Goal: Find specific page/section: Find specific page/section

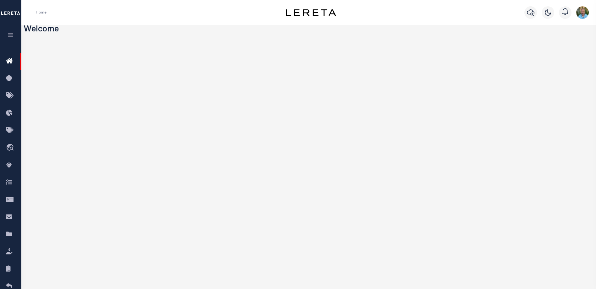
click at [13, 35] on icon "button" at bounding box center [10, 35] width 7 height 6
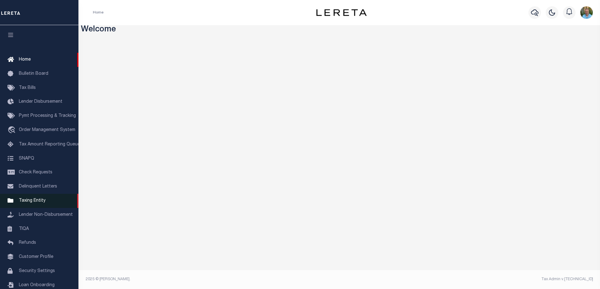
click at [29, 200] on link "Taxing Entity" at bounding box center [39, 201] width 78 height 14
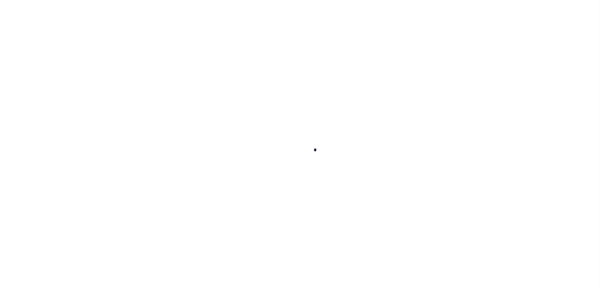
select select
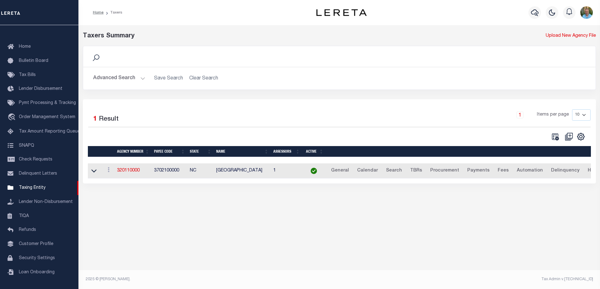
click at [106, 76] on button "Advanced Search" at bounding box center [119, 78] width 52 height 12
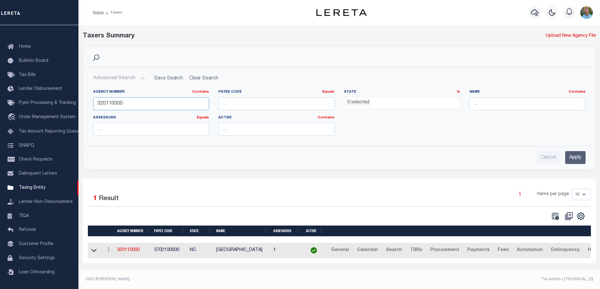
drag, startPoint x: 137, startPoint y: 103, endPoint x: 79, endPoint y: 104, distance: 57.8
click at [79, 104] on div "Search Advanced Search Save Search Clear Search tblPayees_dynamictable_____Defa…" at bounding box center [339, 112] width 523 height 133
paste input "12060"
type input "120600000"
click at [574, 158] on input "Apply" at bounding box center [575, 157] width 20 height 13
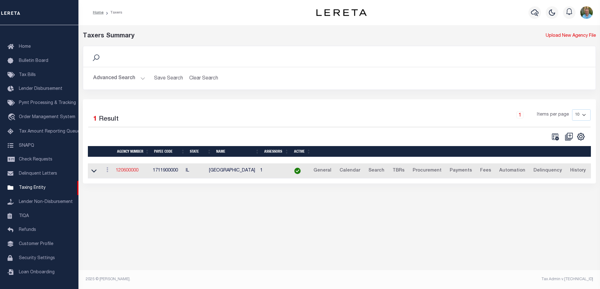
click at [132, 172] on link "120600000" at bounding box center [127, 170] width 23 height 4
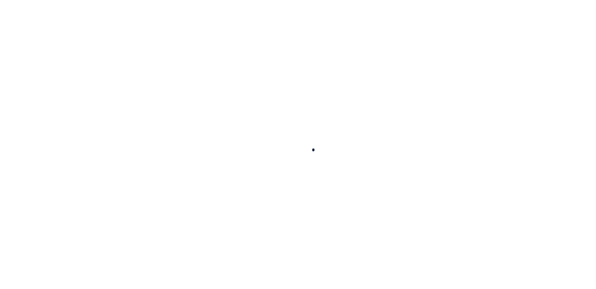
select select
checkbox input "false"
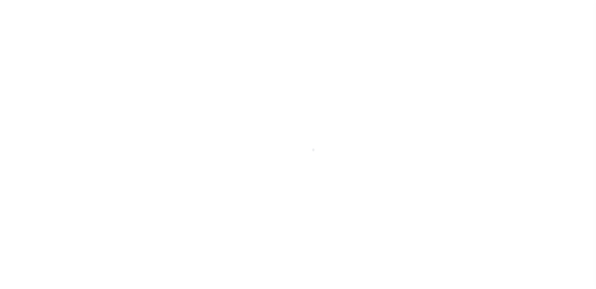
checkbox input "false"
type input "1711900000"
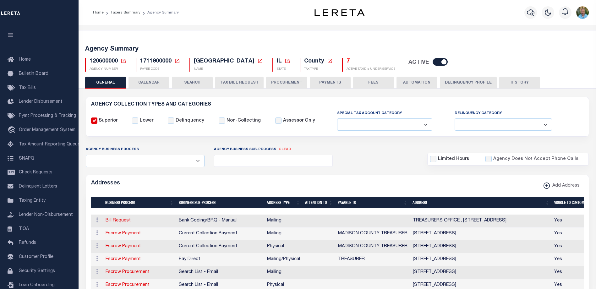
click at [233, 84] on button "TAX BILL REQUEST" at bounding box center [239, 83] width 48 height 12
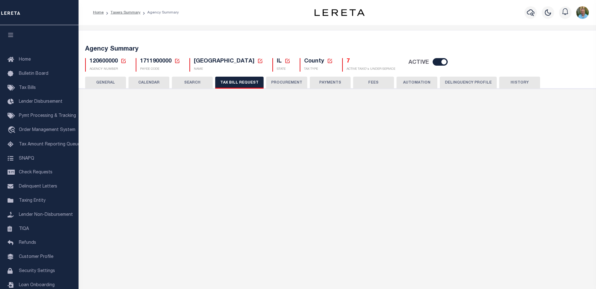
select select "27"
select select "22"
select select "false"
select select "1"
select select
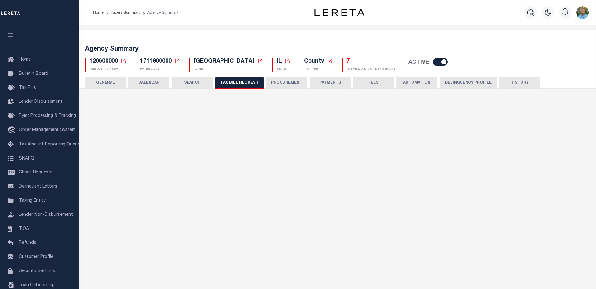
select select "7803021001"
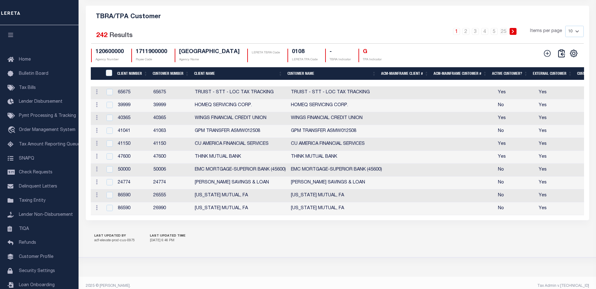
scroll to position [769, 0]
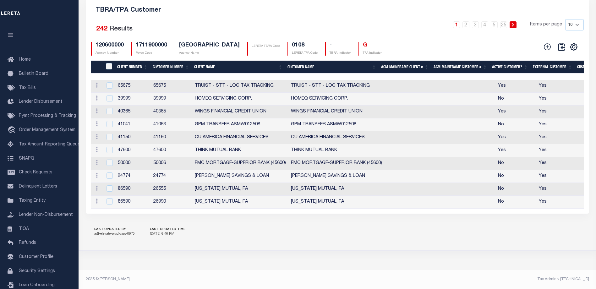
click at [578, 21] on select "10 25 50 100" at bounding box center [574, 24] width 19 height 11
select select "100"
click at [565, 19] on select "10 25 50 100" at bounding box center [574, 24] width 19 height 11
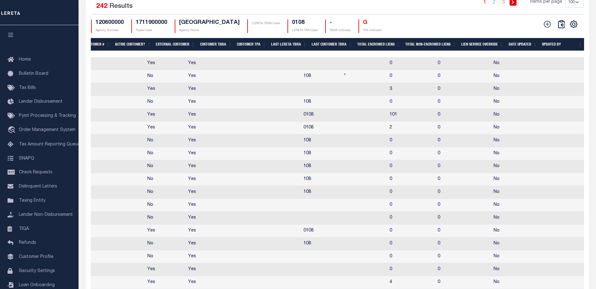
scroll to position [0, 347]
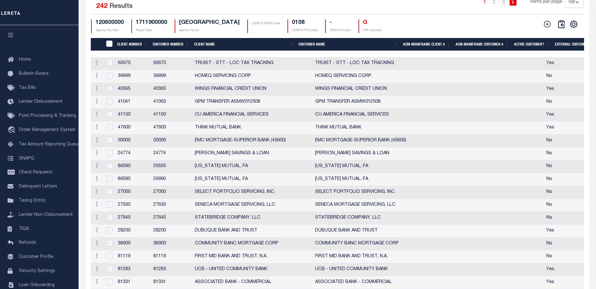
drag, startPoint x: 186, startPoint y: 64, endPoint x: 185, endPoint y: 70, distance: 5.5
click at [186, 51] on th "Customer Number" at bounding box center [170, 44] width 41 height 13
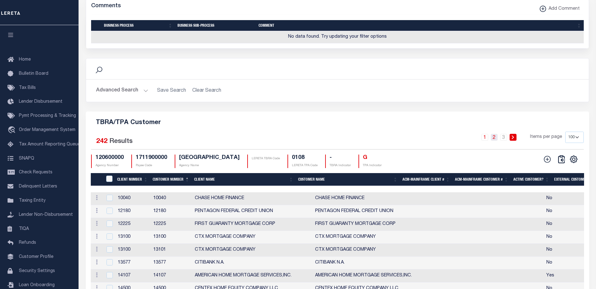
click at [495, 141] on link "2" at bounding box center [493, 137] width 7 height 7
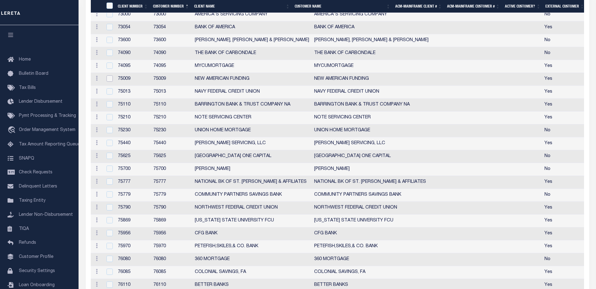
click at [111, 82] on input "checkbox" at bounding box center [109, 78] width 6 height 6
checkbox input "true"
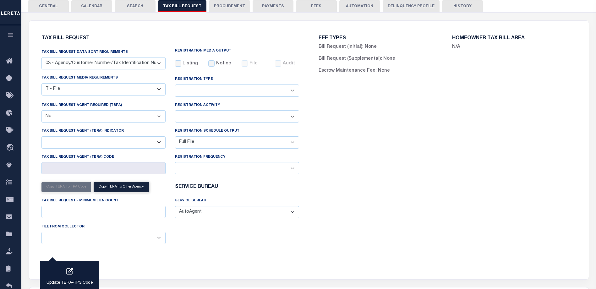
scroll to position [45, 0]
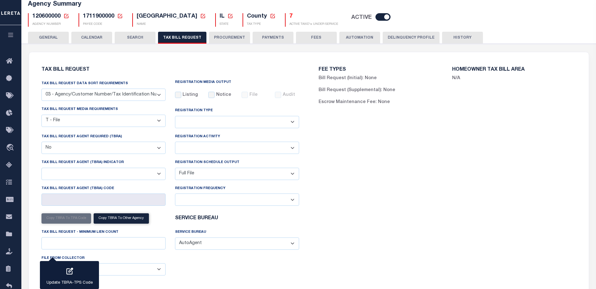
click at [453, 38] on button "HISTORY" at bounding box center [462, 38] width 41 height 12
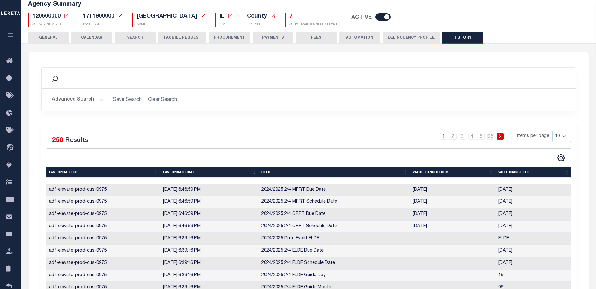
click at [565, 136] on select "10 25 50 100" at bounding box center [561, 136] width 19 height 11
select select "100"
click at [552, 131] on select "10 25 50 100" at bounding box center [561, 136] width 19 height 11
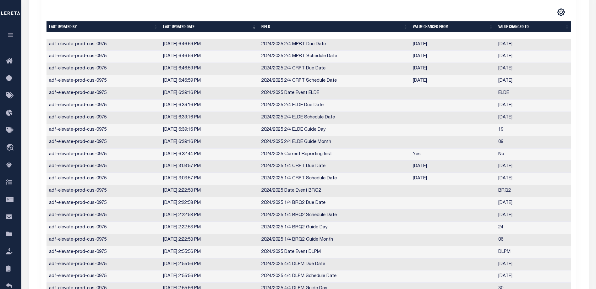
scroll to position [143, 0]
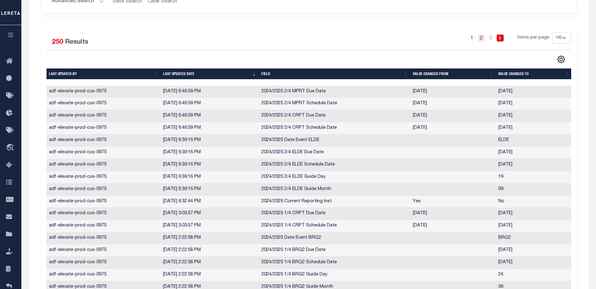
click at [481, 38] on link "2" at bounding box center [481, 38] width 7 height 7
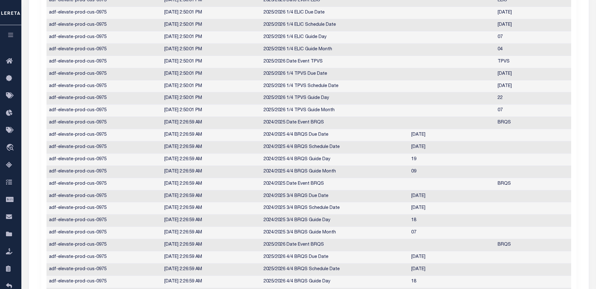
scroll to position [123, 0]
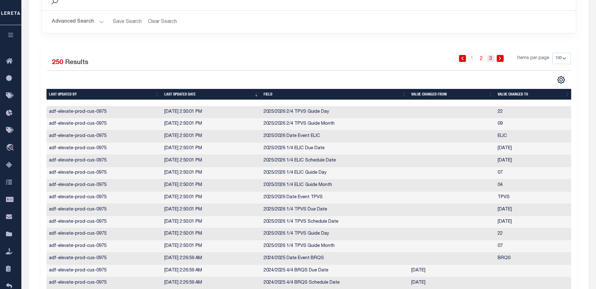
click at [491, 58] on link "3" at bounding box center [490, 58] width 7 height 7
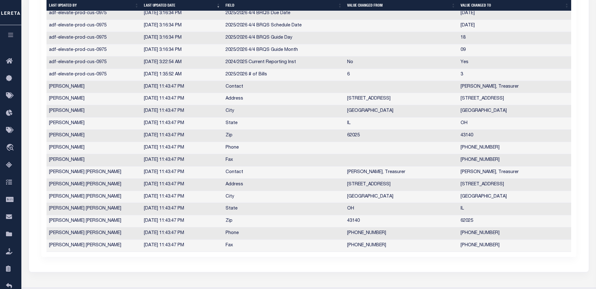
scroll to position [0, 0]
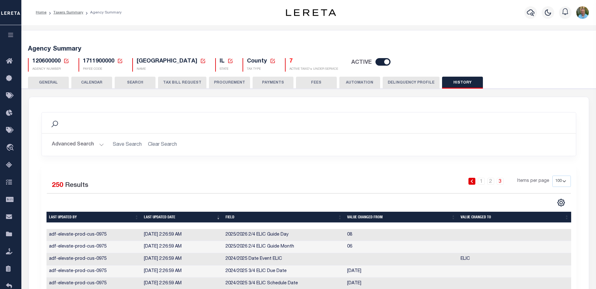
drag, startPoint x: 90, startPoint y: 83, endPoint x: 147, endPoint y: 89, distance: 57.1
click at [90, 83] on button "CALENDAR" at bounding box center [91, 83] width 41 height 12
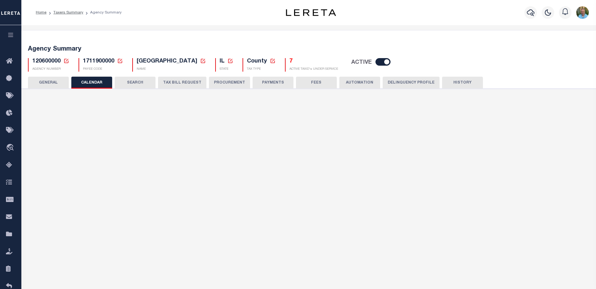
checkbox input "false"
type input "1"
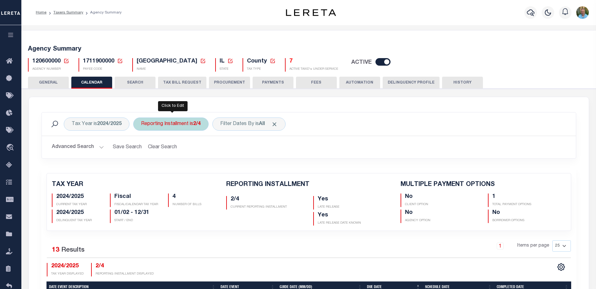
click at [175, 127] on div "Reporting Installment is 2/4" at bounding box center [170, 123] width 75 height 13
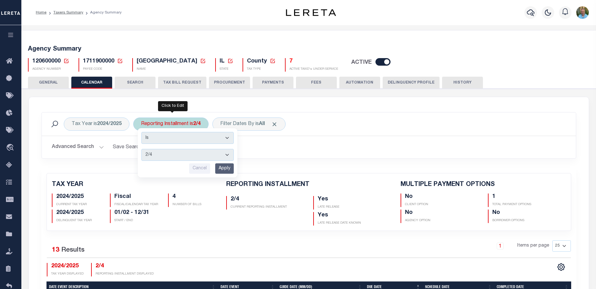
click at [178, 154] on select "1/4 2/4 3/4 4/4" at bounding box center [187, 155] width 92 height 12
select select "3/4"
click at [142, 149] on select "1/4 2/4 3/4 4/4" at bounding box center [187, 155] width 92 height 12
click at [223, 165] on input "Apply" at bounding box center [224, 168] width 19 height 10
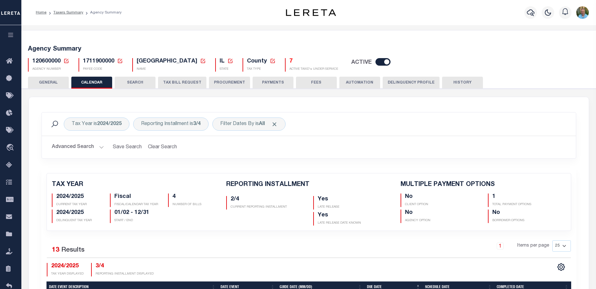
checkbox input "false"
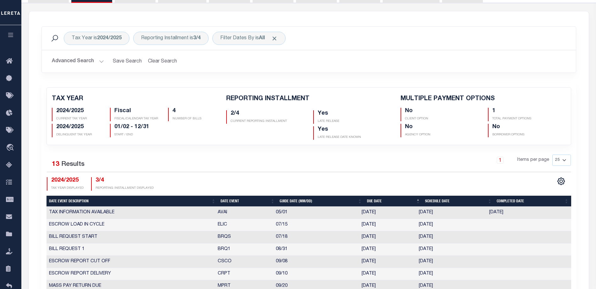
scroll to position [157, 0]
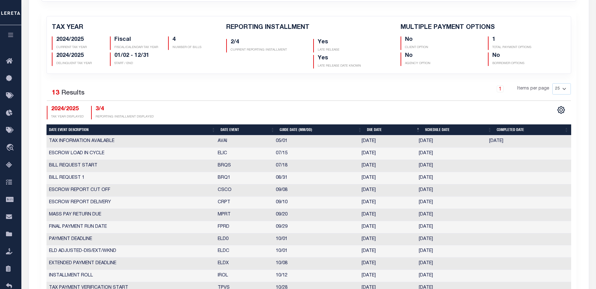
drag, startPoint x: 446, startPoint y: 178, endPoint x: 418, endPoint y: 177, distance: 27.6
click at [418, 177] on td "[DATE]" at bounding box center [451, 178] width 70 height 12
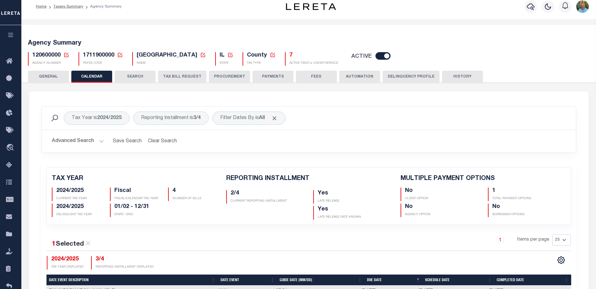
scroll to position [6, 0]
click at [181, 119] on div "Reporting Installment is 3/4" at bounding box center [170, 118] width 75 height 13
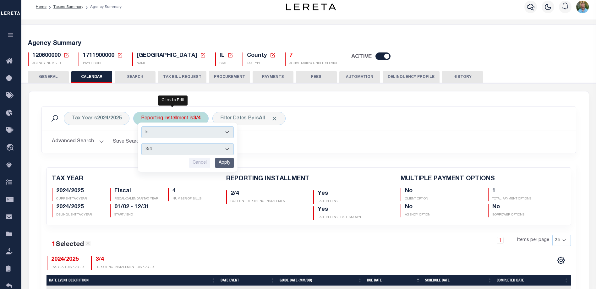
click at [174, 150] on select "1/4 2/4 3/4 4/4" at bounding box center [187, 149] width 92 height 12
select select "2/4"
click at [142, 143] on select "1/4 2/4 3/4 4/4" at bounding box center [187, 149] width 92 height 12
click at [222, 164] on input "Apply" at bounding box center [224, 163] width 19 height 10
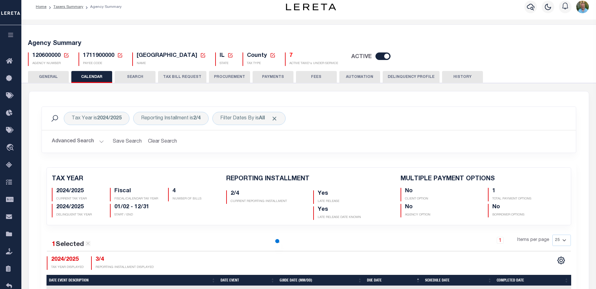
checkbox input "false"
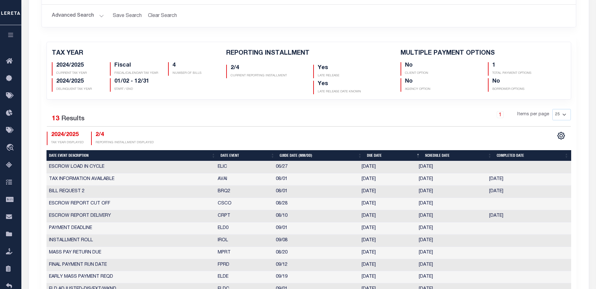
scroll to position [100, 0]
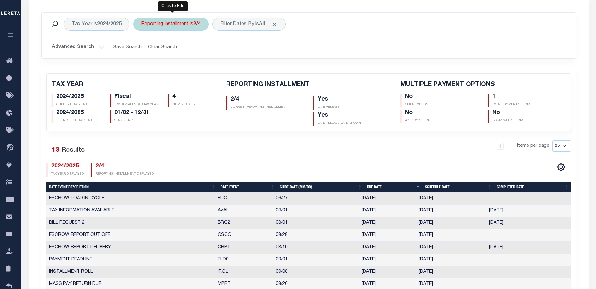
click at [181, 28] on div "Reporting Installment is 2/4" at bounding box center [170, 24] width 75 height 13
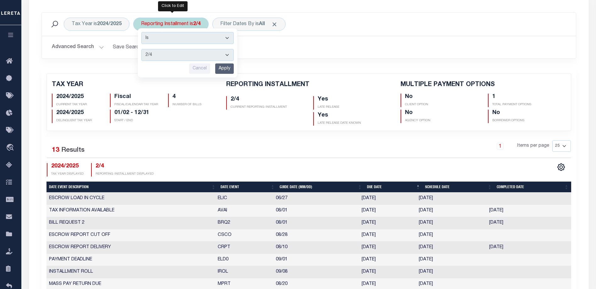
click at [176, 53] on select "1/4 2/4 3/4 4/4" at bounding box center [187, 55] width 92 height 12
select select "3/4"
click at [142, 49] on select "1/4 2/4 3/4 4/4" at bounding box center [187, 55] width 92 height 12
click at [226, 67] on input "Apply" at bounding box center [224, 68] width 19 height 10
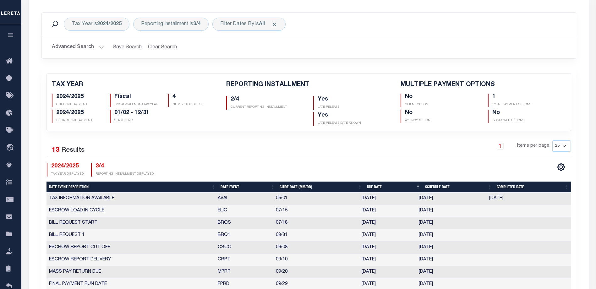
checkbox input "false"
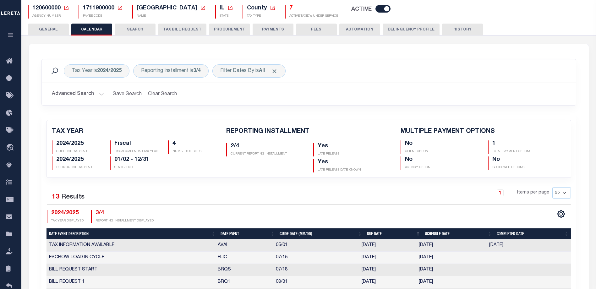
scroll to position [0, 0]
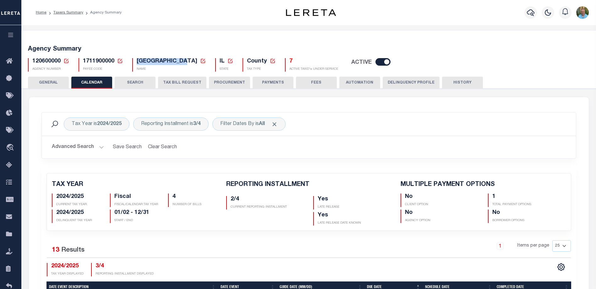
drag, startPoint x: 137, startPoint y: 62, endPoint x: 189, endPoint y: 61, distance: 52.5
click at [189, 61] on span "[GEOGRAPHIC_DATA]" at bounding box center [167, 61] width 61 height 6
copy span "[GEOGRAPHIC_DATA]"
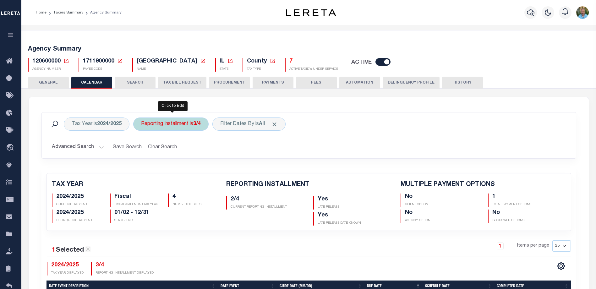
click at [191, 129] on div "Reporting Installment is 3/4" at bounding box center [170, 123] width 75 height 13
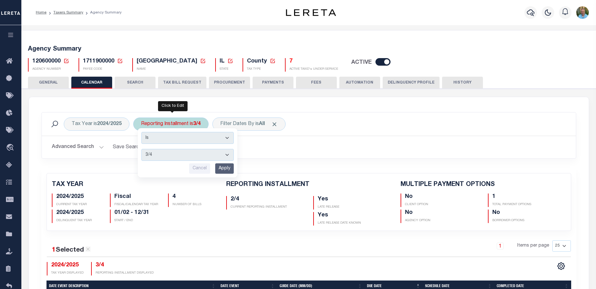
click at [172, 160] on select "1/4 2/4 3/4 4/4" at bounding box center [187, 155] width 92 height 12
select select "2/4"
click at [142, 149] on select "1/4 2/4 3/4 4/4" at bounding box center [187, 155] width 92 height 12
click at [228, 168] on input "Apply" at bounding box center [224, 168] width 19 height 10
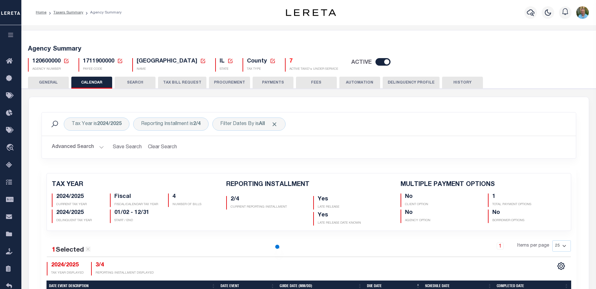
checkbox input "false"
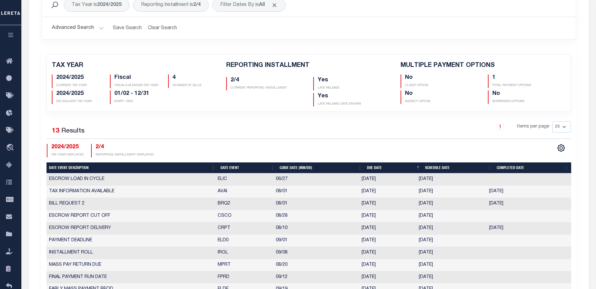
scroll to position [63, 0]
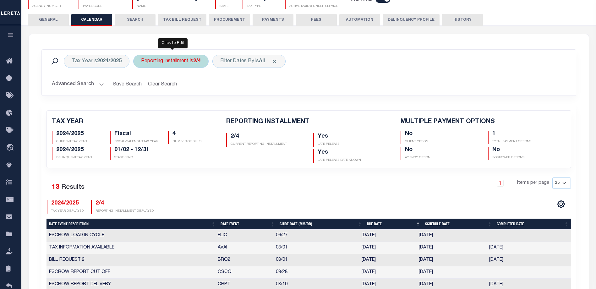
click at [192, 66] on div "Reporting Installment is 2/4" at bounding box center [170, 61] width 75 height 13
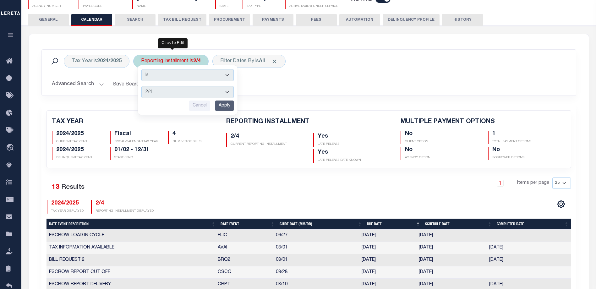
drag, startPoint x: 182, startPoint y: 93, endPoint x: 177, endPoint y: 98, distance: 7.2
click at [181, 93] on select "1/4 2/4 3/4 4/4" at bounding box center [187, 92] width 92 height 12
select select "3/4"
click at [142, 86] on select "1/4 2/4 3/4 4/4" at bounding box center [187, 92] width 92 height 12
click at [222, 104] on input "Apply" at bounding box center [224, 105] width 19 height 10
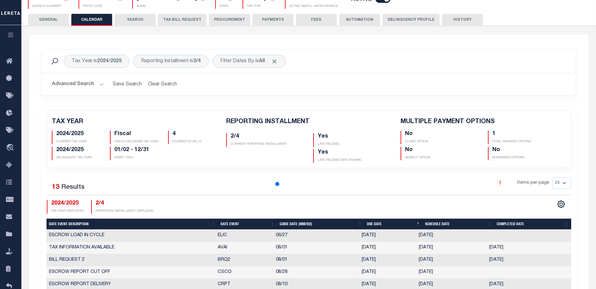
checkbox input "false"
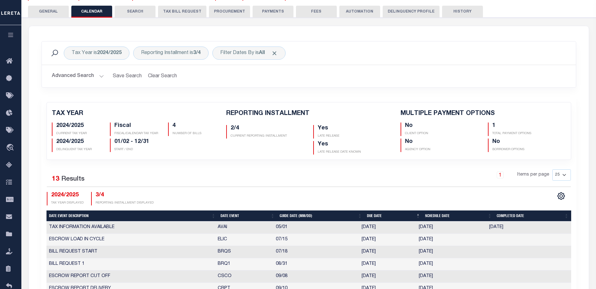
scroll to position [188, 0]
